Goal: Transaction & Acquisition: Purchase product/service

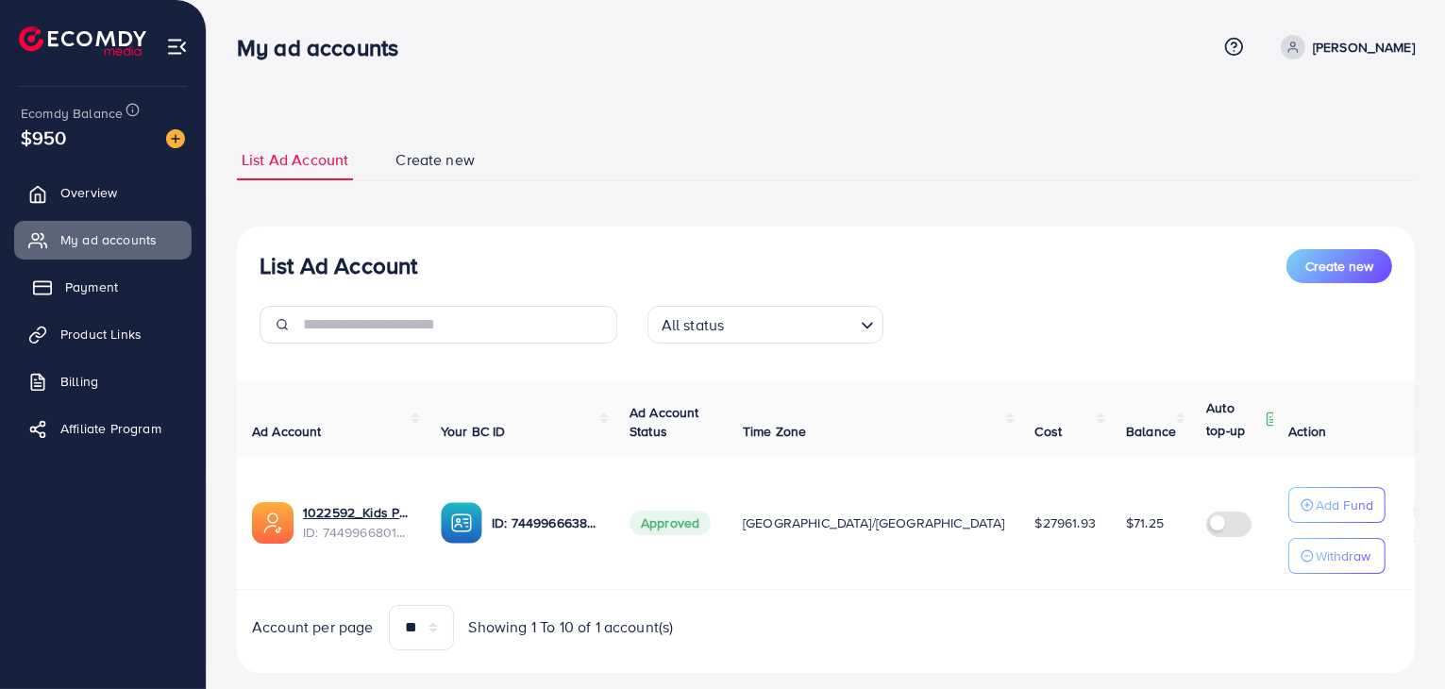
click at [107, 289] on span "Payment" at bounding box center [91, 286] width 53 height 19
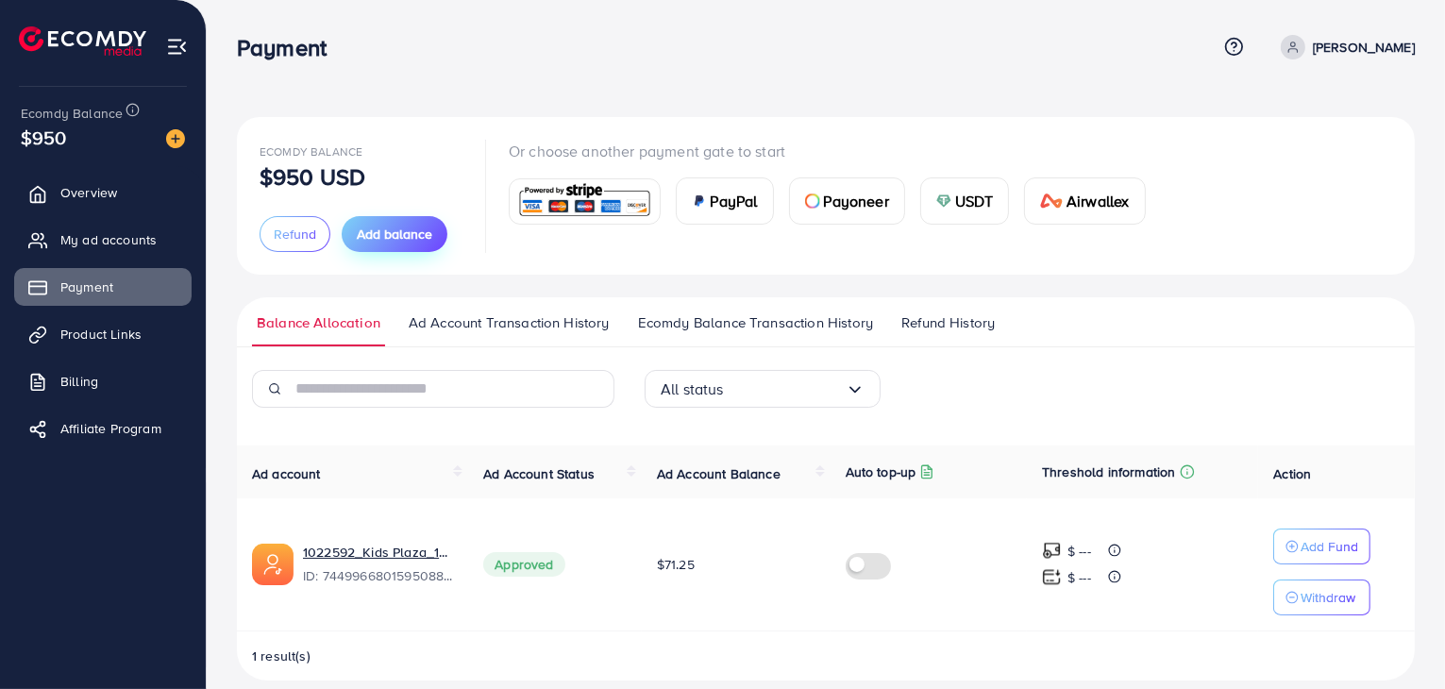
click at [405, 244] on button "Add balance" at bounding box center [395, 234] width 106 height 36
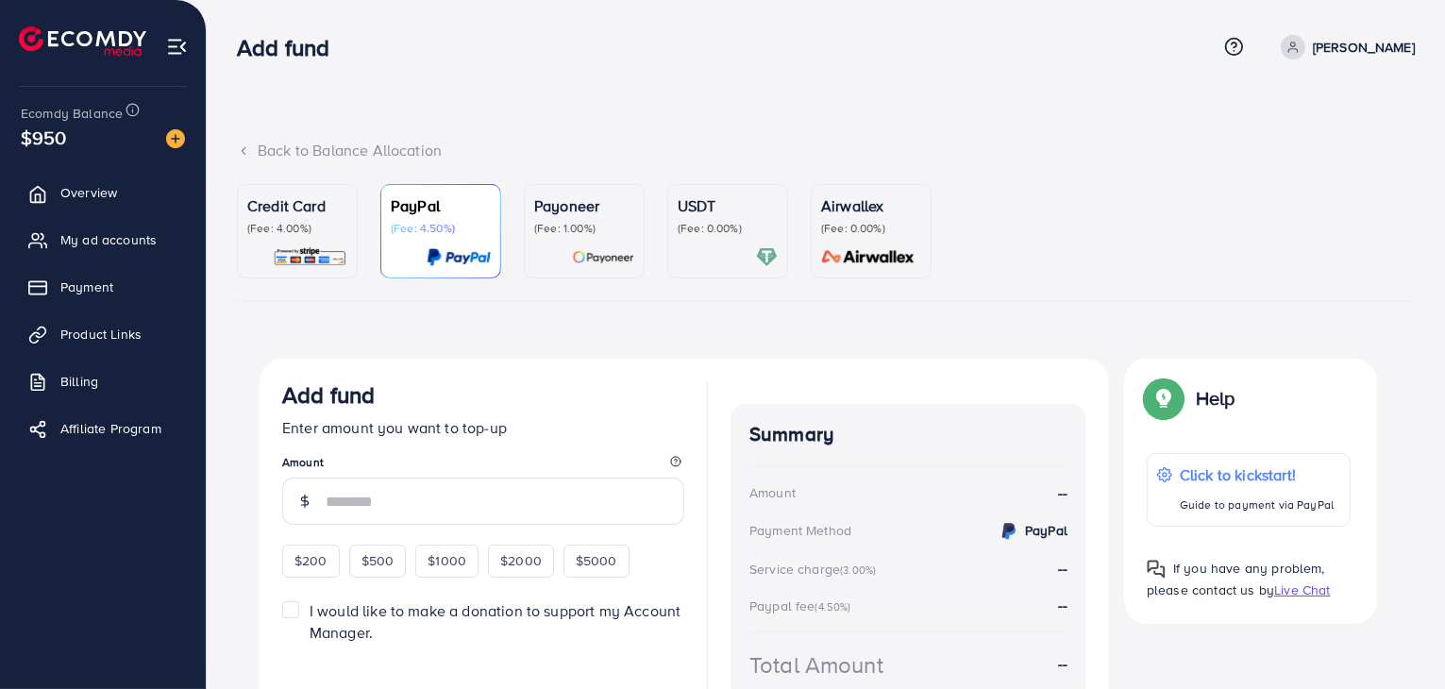
click at [708, 222] on p "(Fee: 0.00%)" at bounding box center [728, 228] width 100 height 15
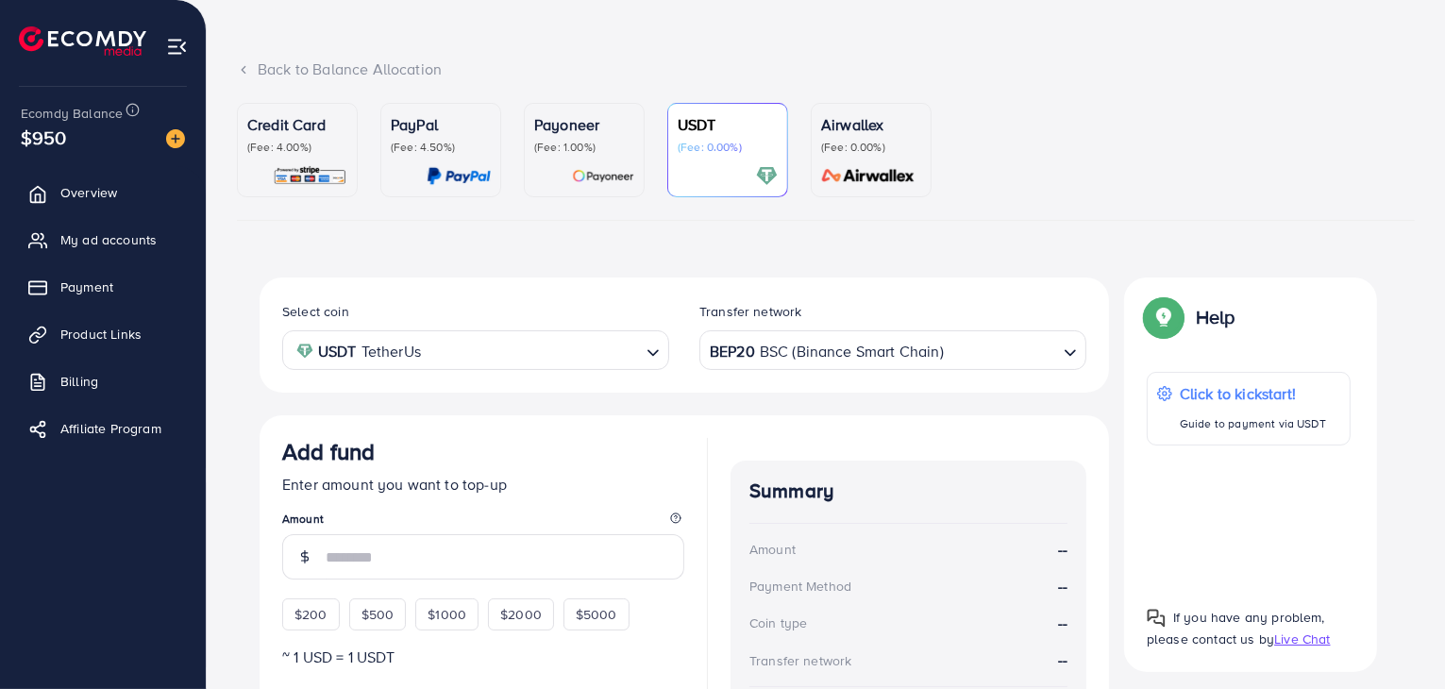
scroll to position [189, 0]
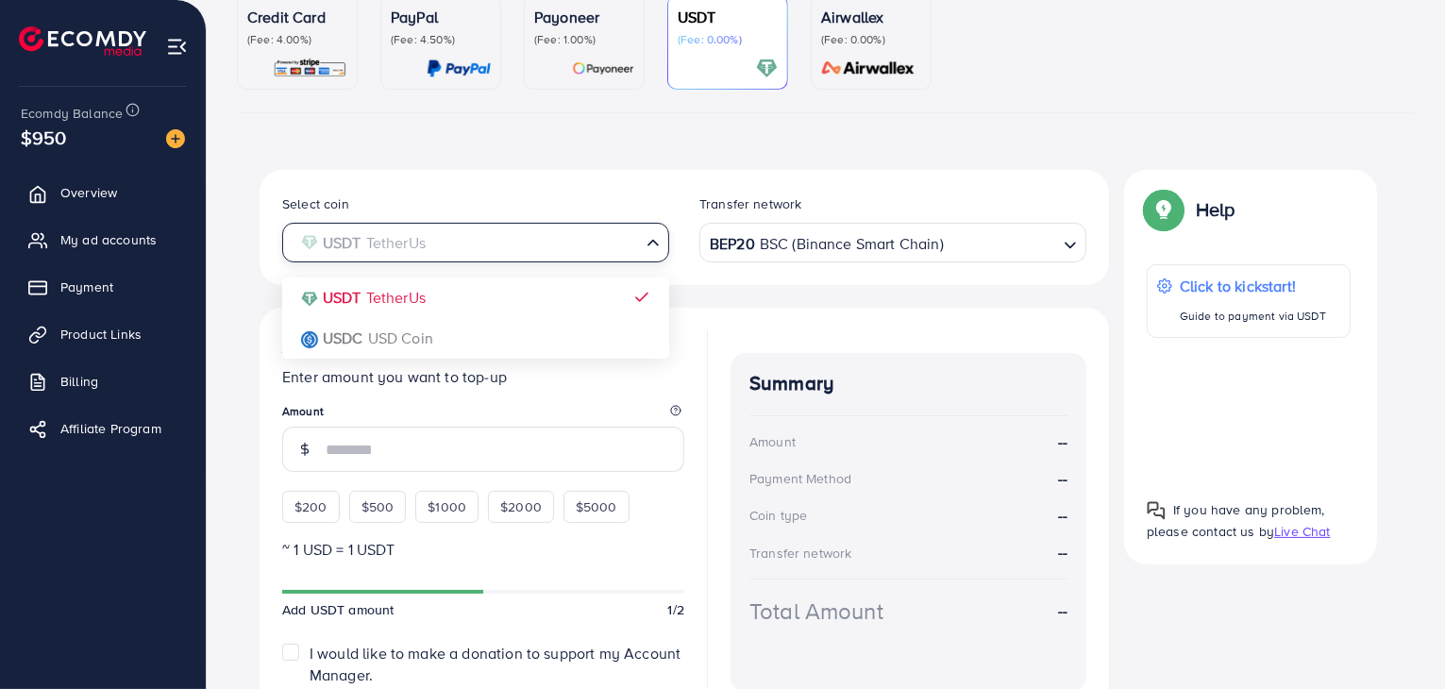
click at [603, 240] on input "Search for option" at bounding box center [465, 242] width 348 height 29
click at [781, 277] on div "Select coin USDT TetherUs Loading... USDT TetherUs USDC USD Coin Transfer netwo…" at bounding box center [684, 227] width 849 height 115
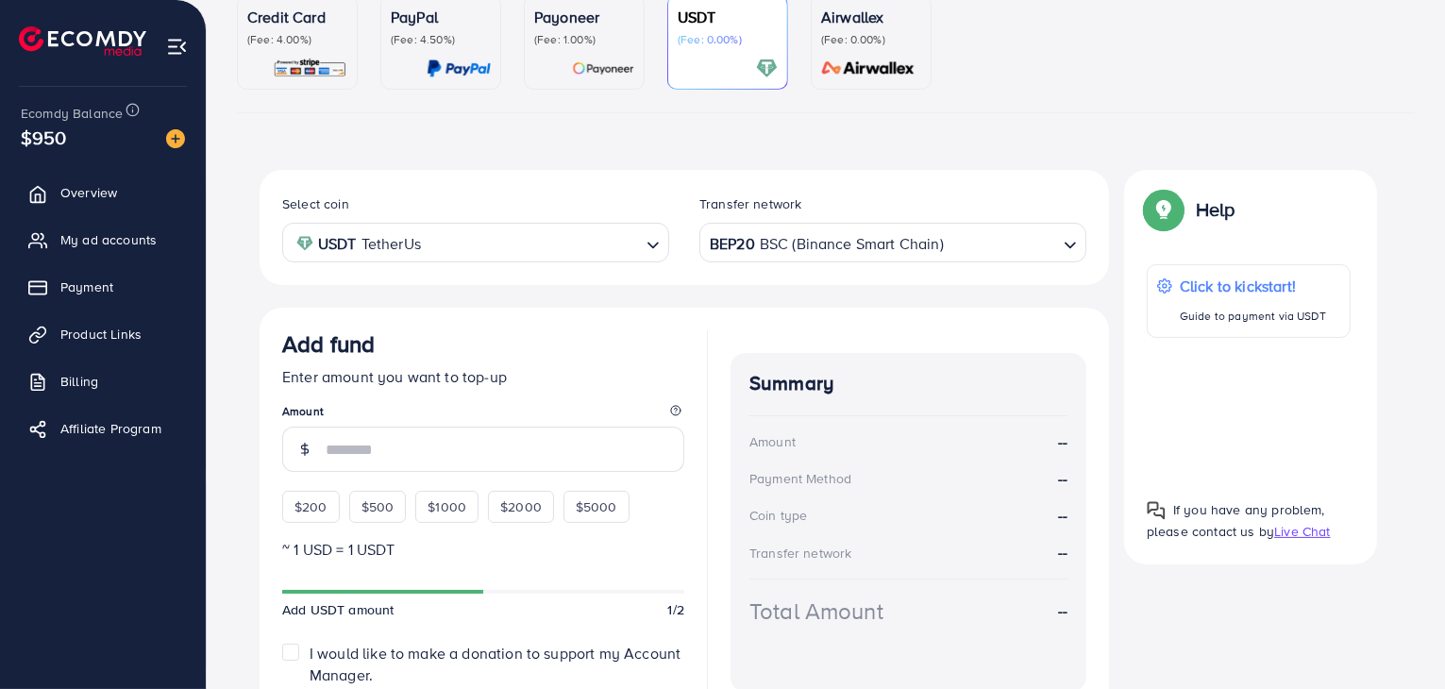
click at [831, 243] on div "BEP20 BSC (Binance Smart Chain)" at bounding box center [882, 241] width 352 height 33
click at [602, 299] on div "Select coin USDT TetherUs Loading... Transfer network BEP20 BSC (Binance Smart …" at bounding box center [684, 468] width 849 height 596
